Goal: Transaction & Acquisition: Obtain resource

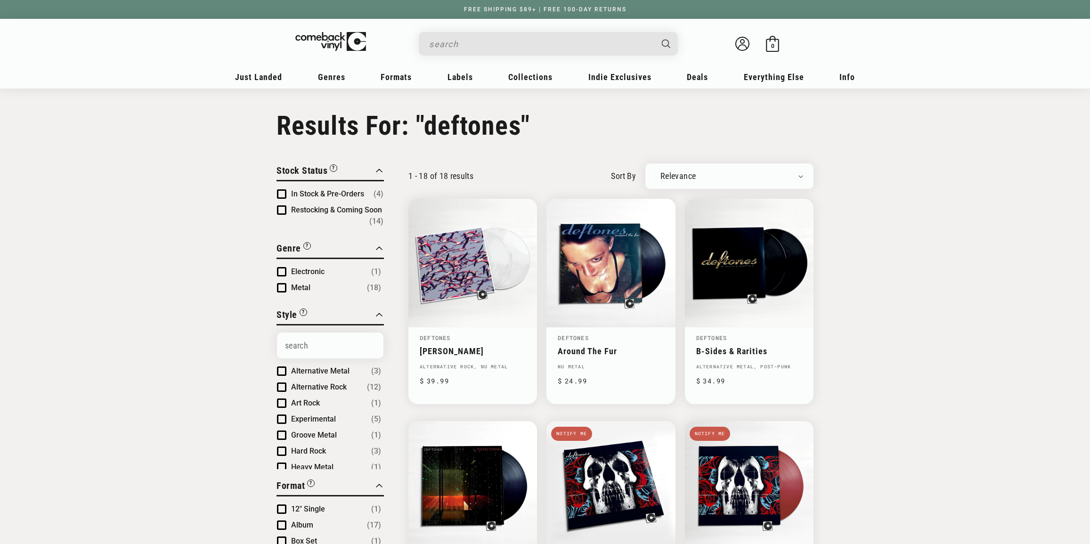
click at [516, 52] on input "Search" at bounding box center [540, 43] width 223 height 19
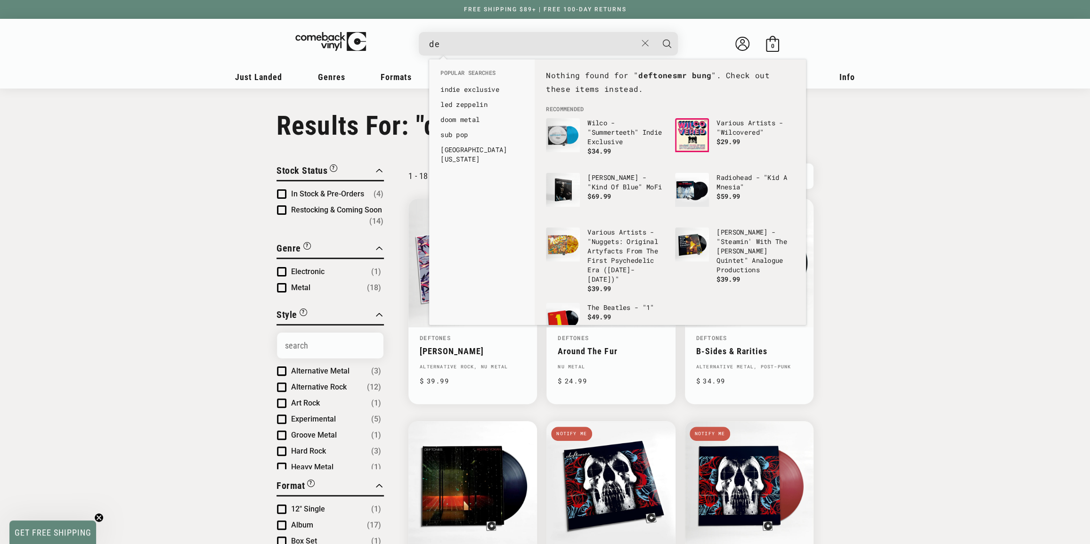
type input "d"
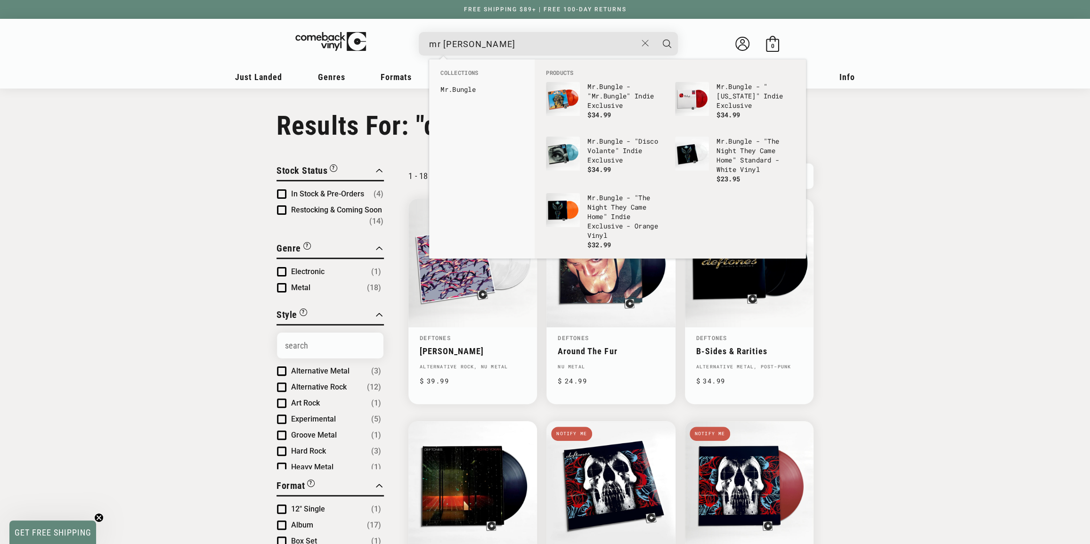
type input "mr bungle"
click at [655, 32] on button "Search" at bounding box center [667, 44] width 24 height 24
click at [523, 44] on input "mr bungle" at bounding box center [533, 43] width 208 height 19
click at [455, 85] on link "Mr . Bungle" at bounding box center [481, 89] width 83 height 9
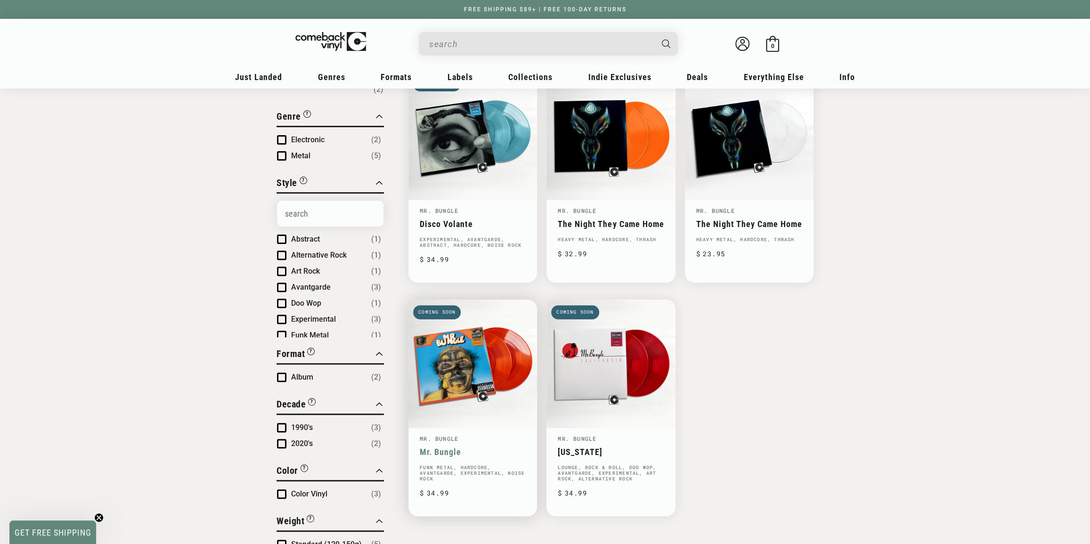
scroll to position [128, 0]
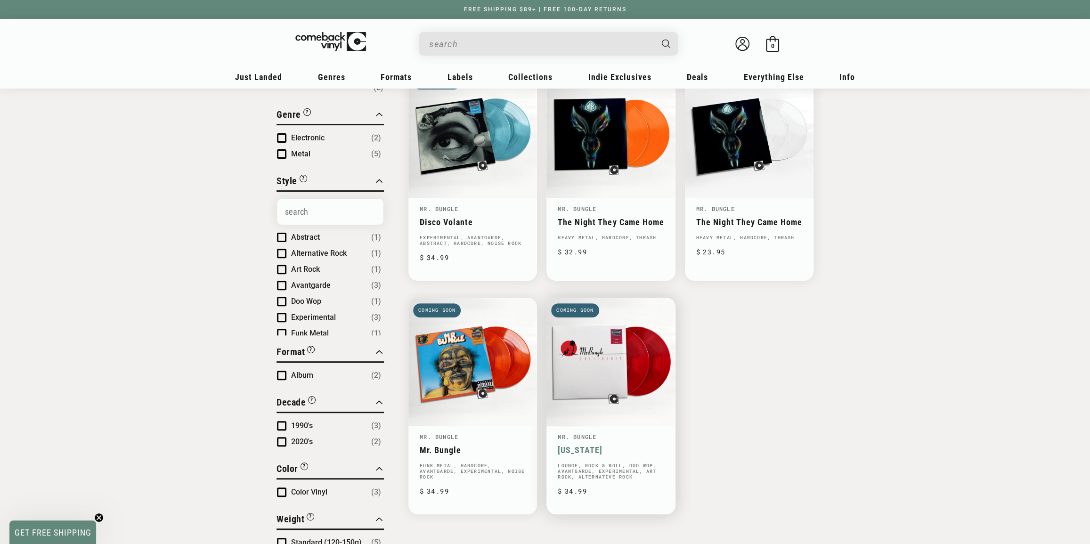
click at [571, 445] on link "[US_STATE]" at bounding box center [611, 450] width 106 height 10
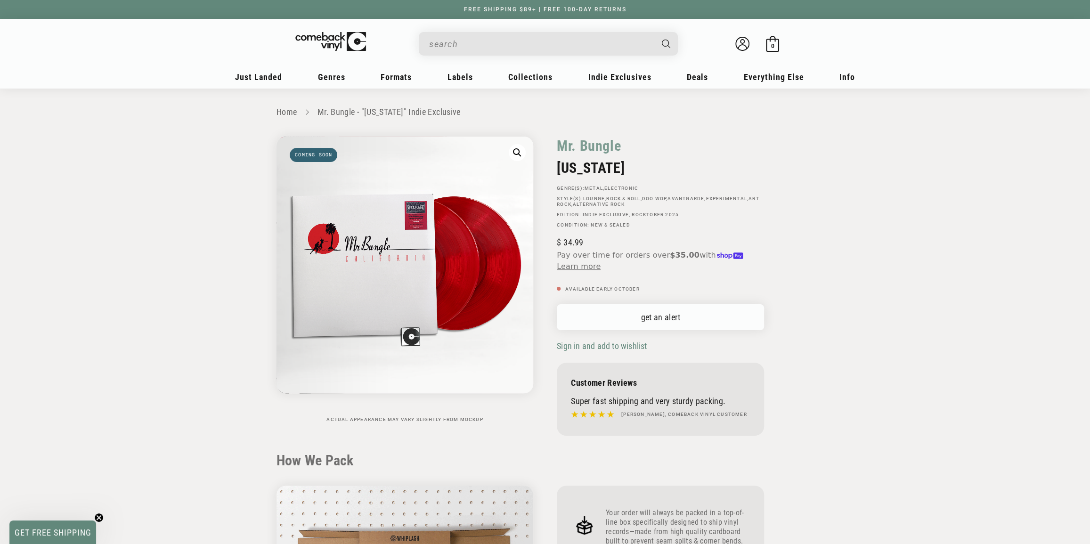
click at [646, 326] on link "get an alert" at bounding box center [660, 317] width 207 height 26
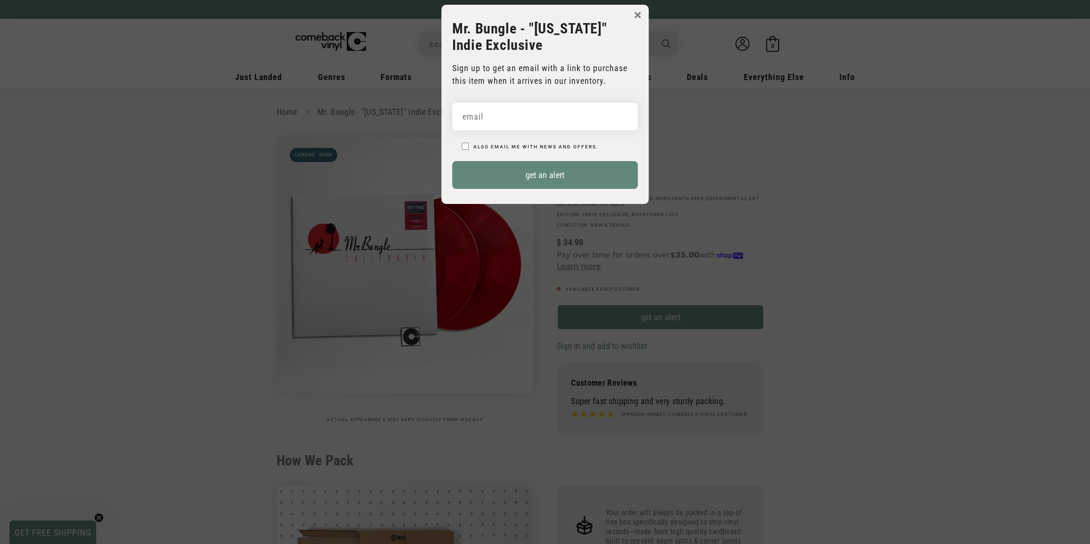
click at [525, 113] on input "email" at bounding box center [545, 117] width 186 height 28
type input "chocolateskycake@gmail.com"
click at [476, 145] on label "Also email me with news and offers." at bounding box center [535, 146] width 125 height 5
click at [469, 145] on input "Also email me with news and offers." at bounding box center [464, 146] width 7 height 7
checkbox input "true"
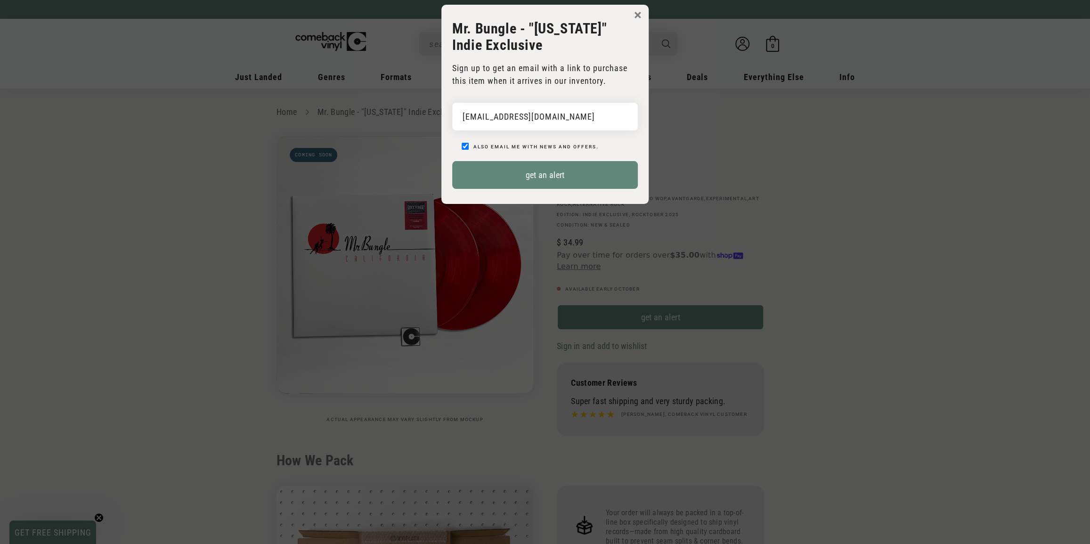
click at [498, 143] on p "Also email me with news and offers." at bounding box center [549, 145] width 176 height 13
click at [534, 175] on button "get an alert" at bounding box center [545, 175] width 186 height 28
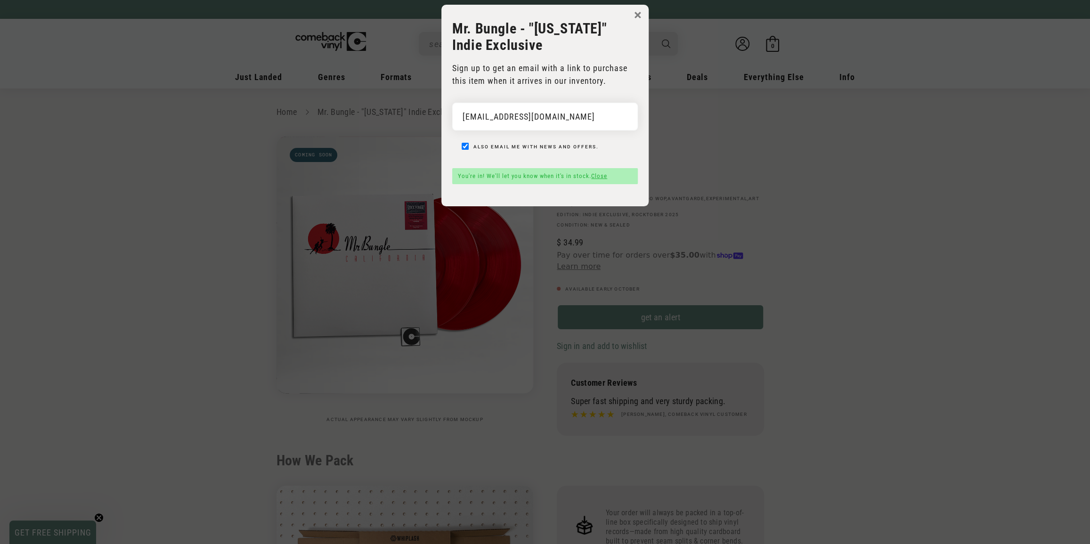
click at [483, 156] on form "Default Title chocolateskycake@gmail.com Also email me with news and offers. ge…" at bounding box center [545, 144] width 186 height 96
click at [599, 174] on link "Close" at bounding box center [599, 175] width 16 height 7
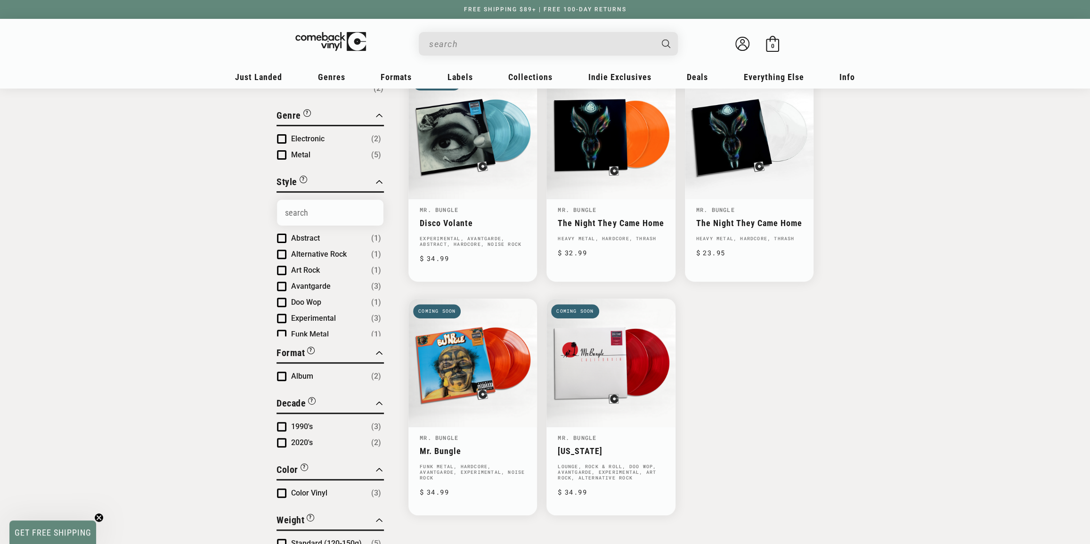
scroll to position [128, 0]
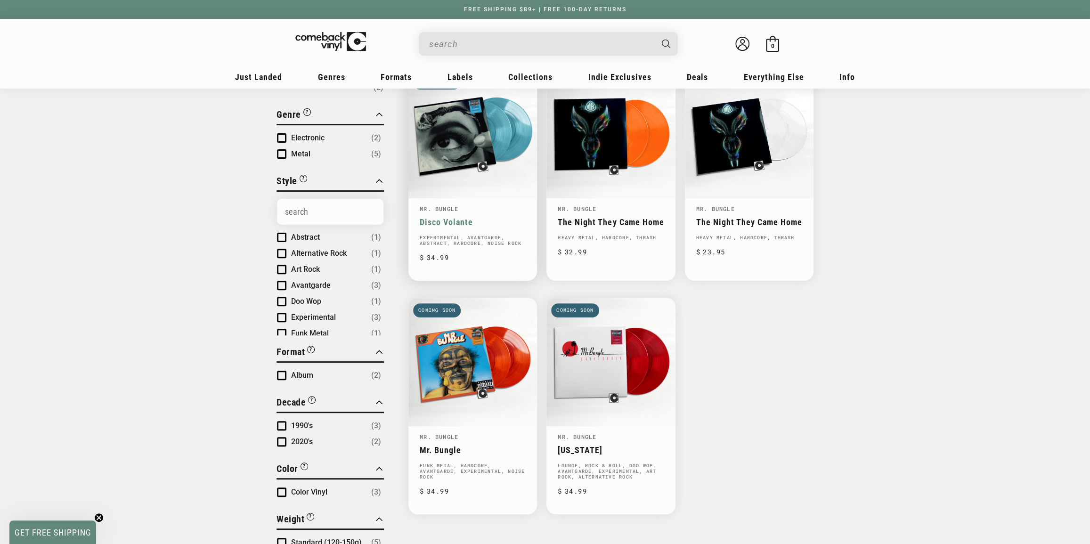
click at [453, 223] on link "Disco Volante" at bounding box center [473, 222] width 106 height 10
